Goal: Information Seeking & Learning: Understand process/instructions

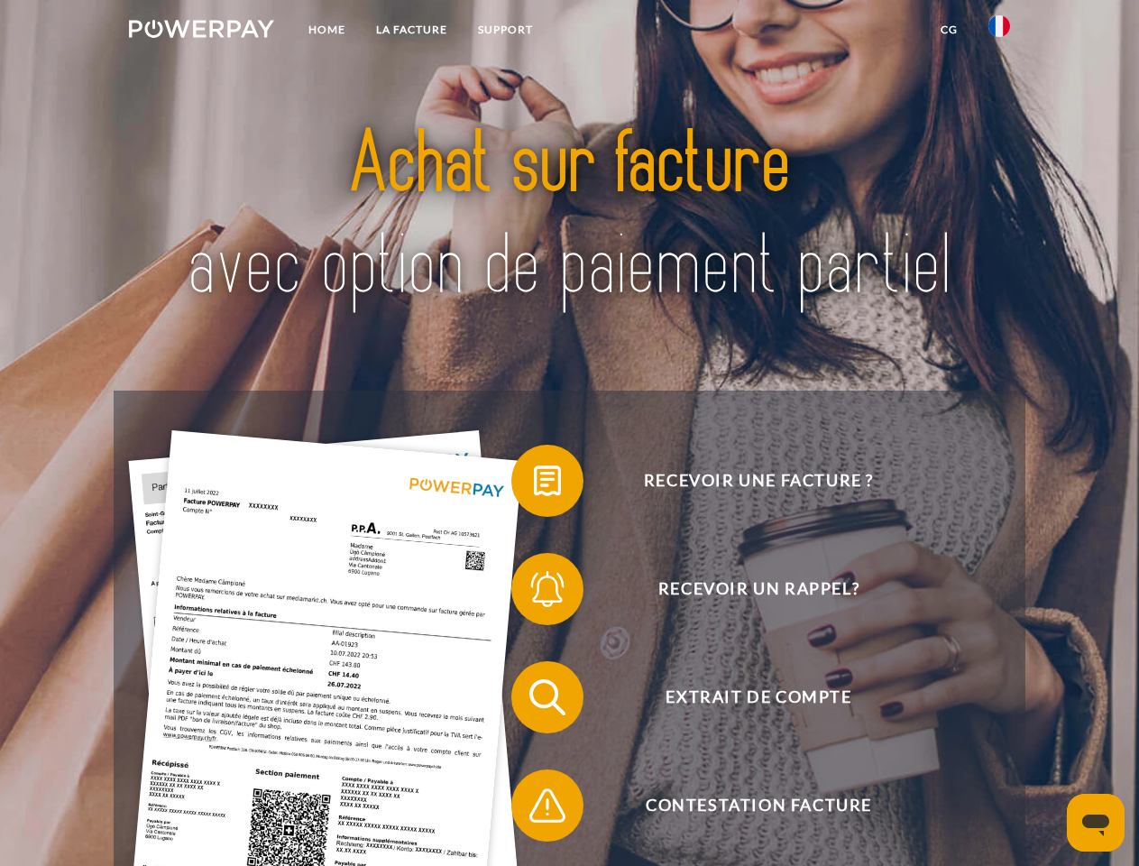
click at [201, 32] on img at bounding box center [201, 29] width 145 height 18
click at [1000, 32] on img at bounding box center [1000, 26] width 22 height 22
click at [949, 30] on link "CG" at bounding box center [950, 30] width 48 height 32
click at [534, 484] on span at bounding box center [520, 481] width 90 height 90
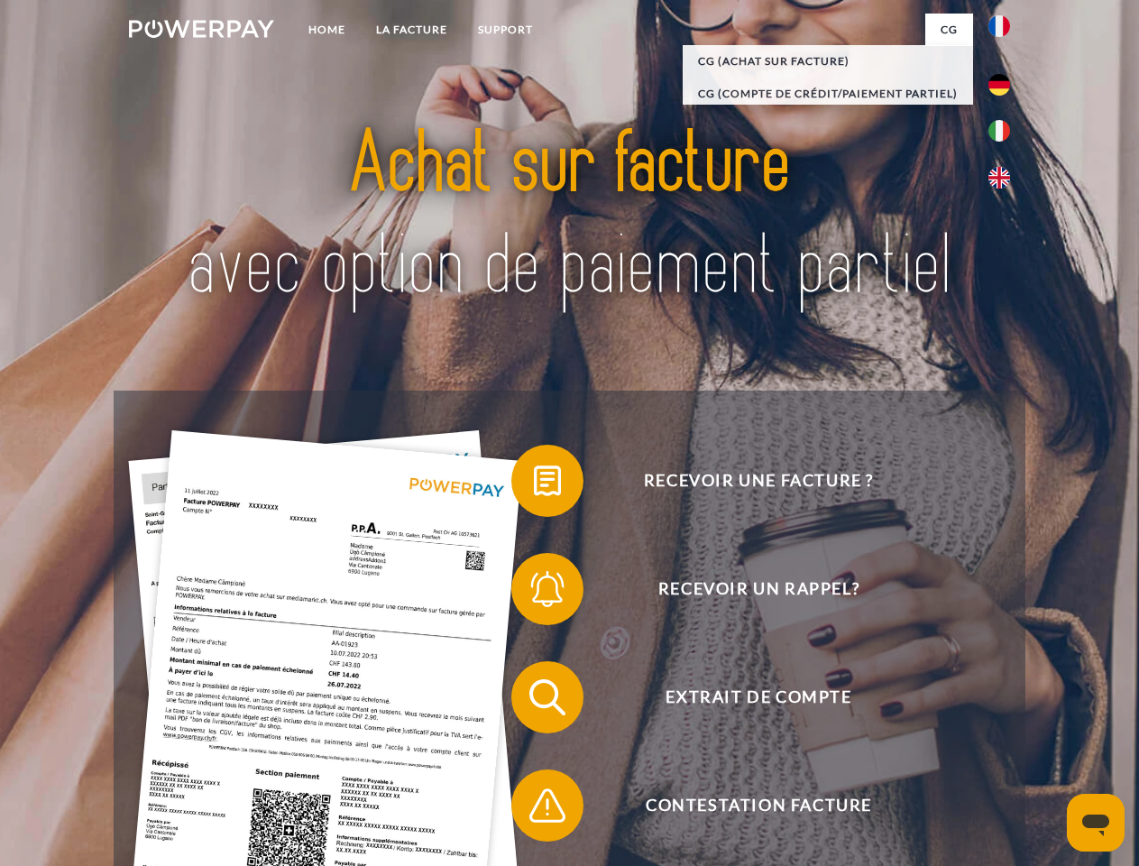
click at [534, 593] on span at bounding box center [520, 589] width 90 height 90
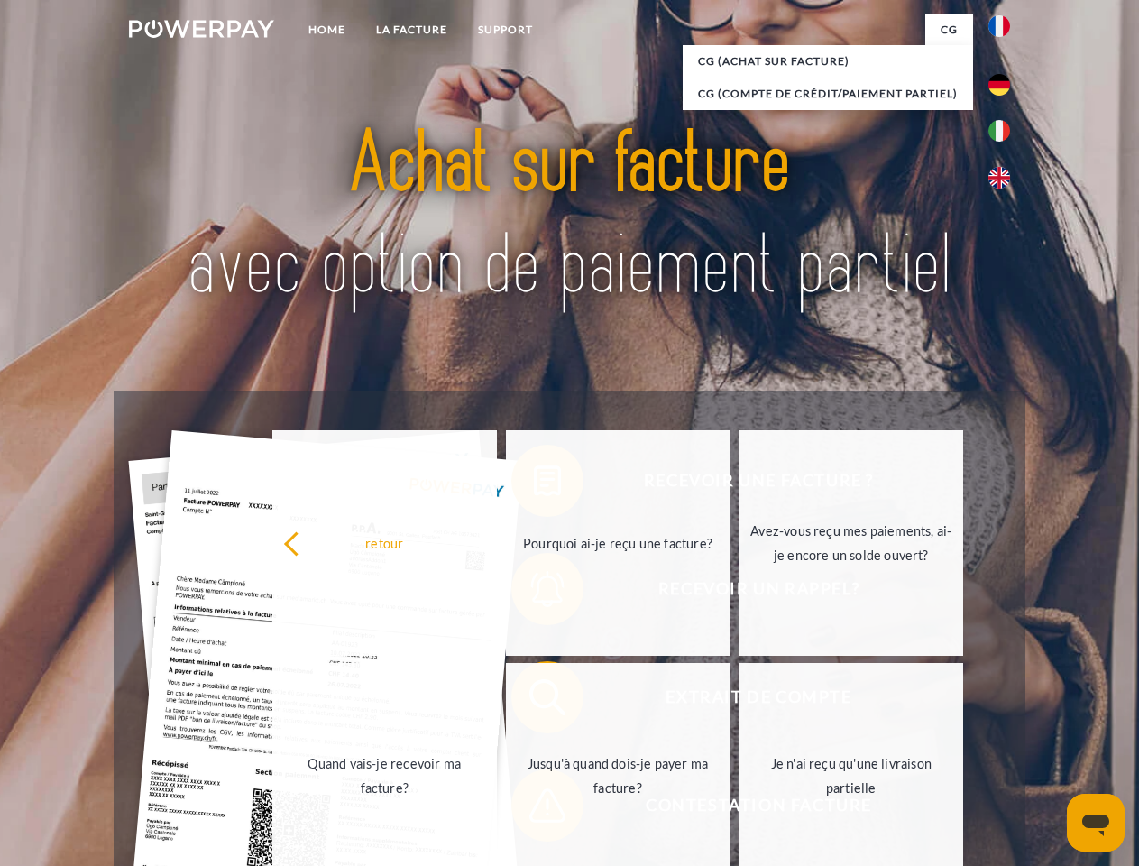
click at [534, 701] on link "Jusqu'à quand dois-je payer ma facture?" at bounding box center [618, 776] width 225 height 226
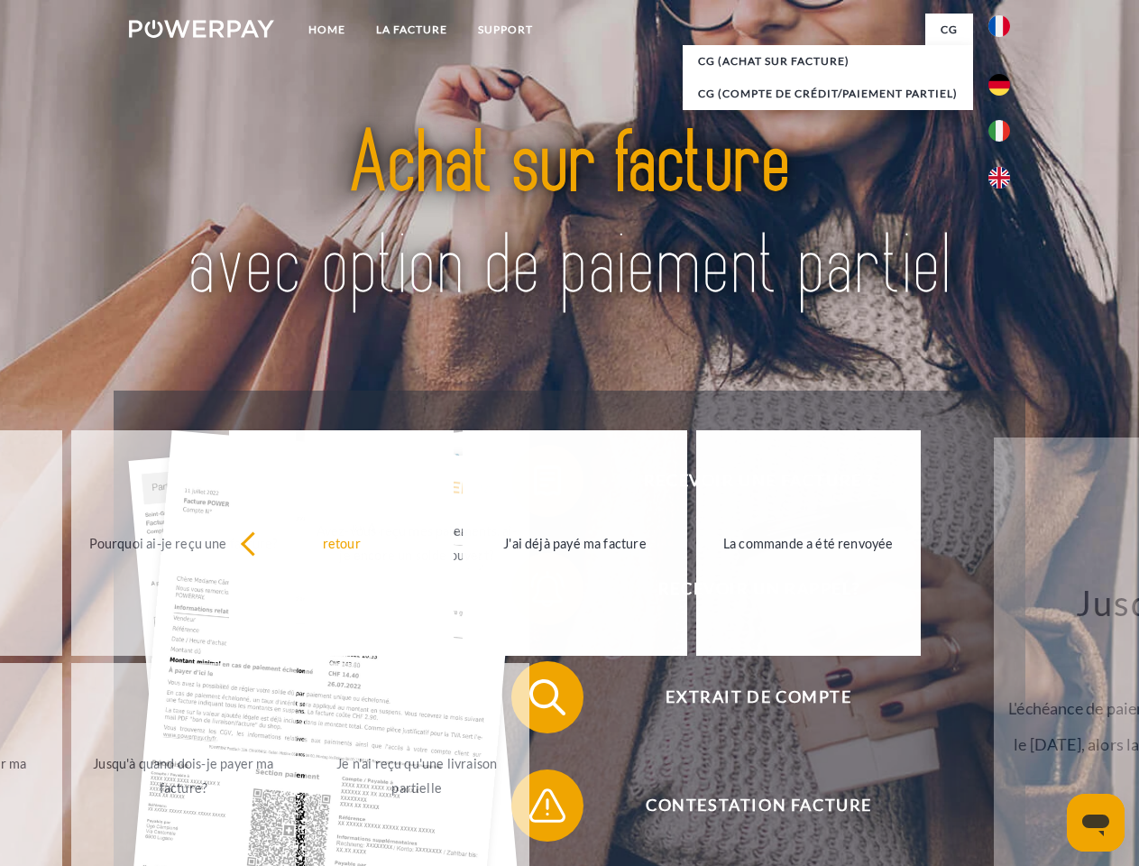
click at [534, 809] on span at bounding box center [520, 805] width 90 height 90
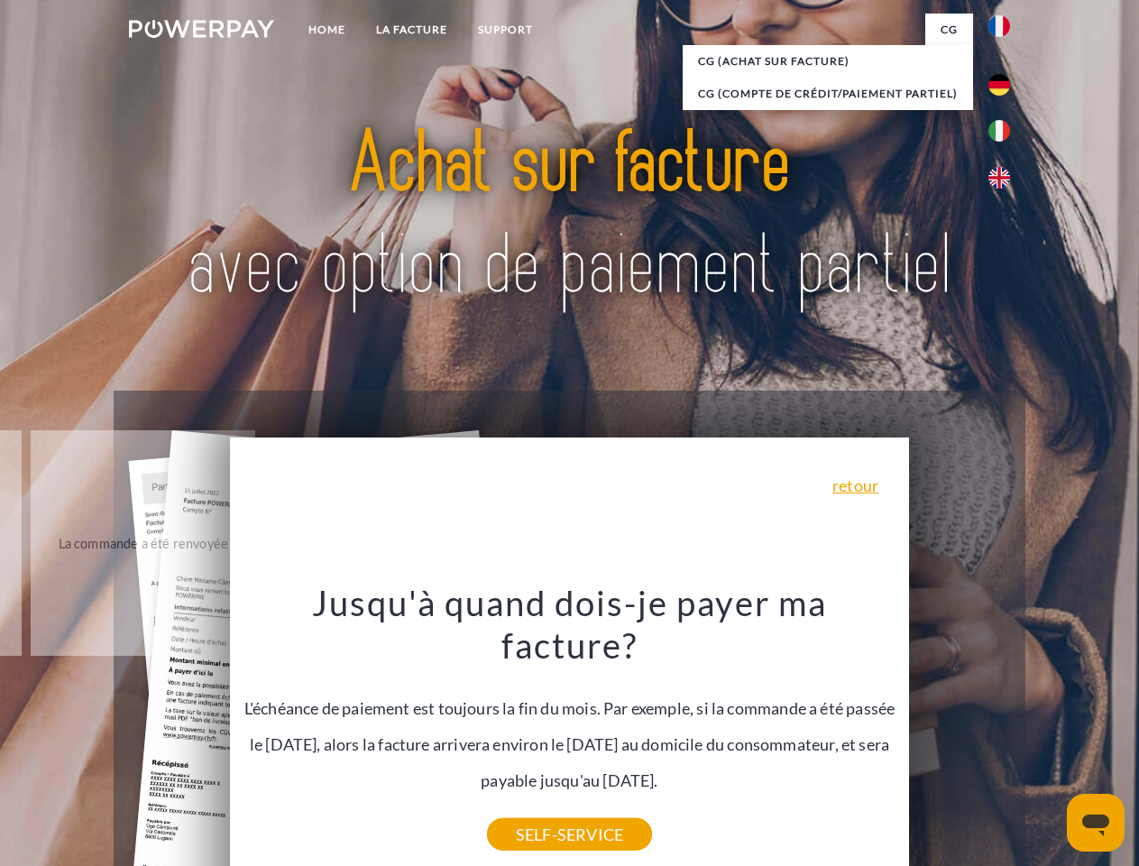
click at [1096, 823] on icon "Ouvrir la fenêtre de messagerie" at bounding box center [1096, 826] width 27 height 22
